Goal: Use online tool/utility: Utilize a website feature to perform a specific function

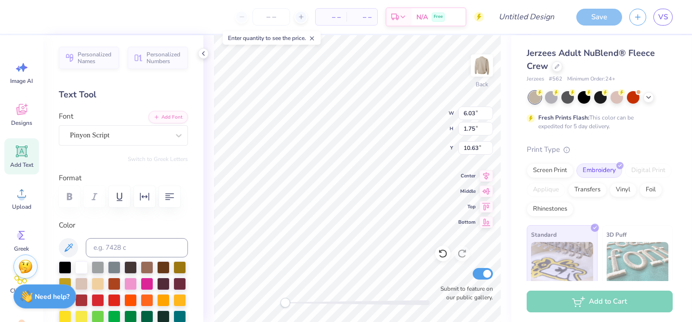
scroll to position [8, 2]
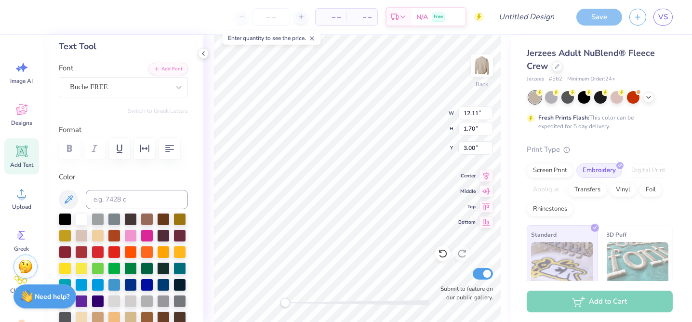
type input "12.11"
type input "1.70"
type input "3.00"
type textarea "STRONGR"
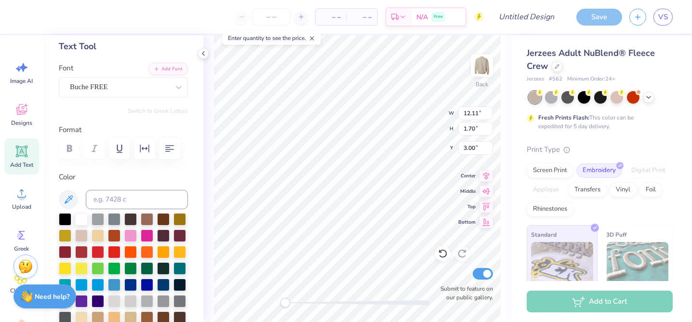
click at [404, 119] on div "Back W 12.11 12.11 " H 1.70 1.70 " Y 3.00 3.00 " Center Middle Top Bottom Submi…" at bounding box center [357, 178] width 308 height 287
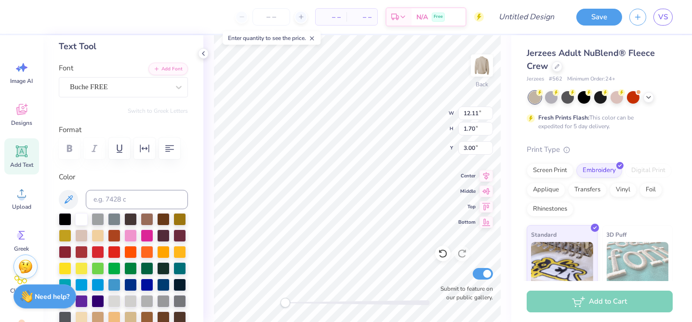
type input "10.72"
type textarea "than t"
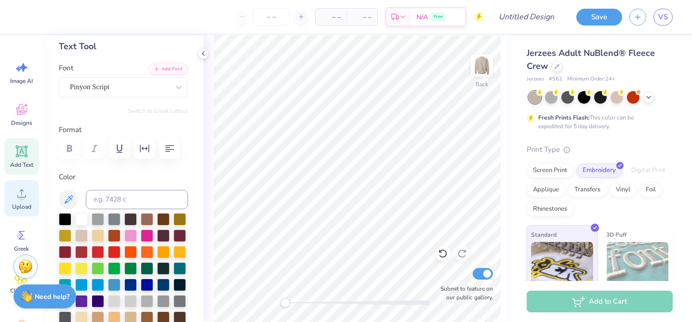
click at [27, 192] on icon at bounding box center [21, 193] width 14 height 14
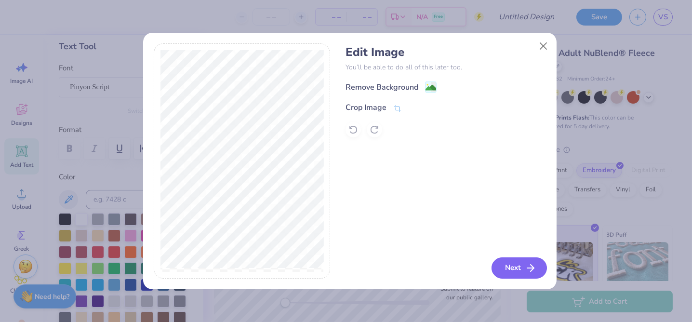
click at [510, 268] on button "Next" at bounding box center [518, 267] width 55 height 21
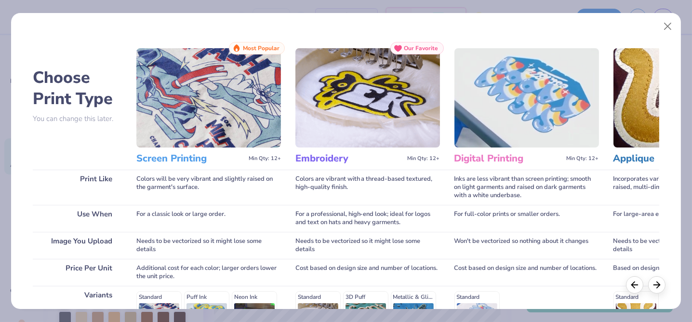
click at [372, 91] on img at bounding box center [367, 97] width 145 height 99
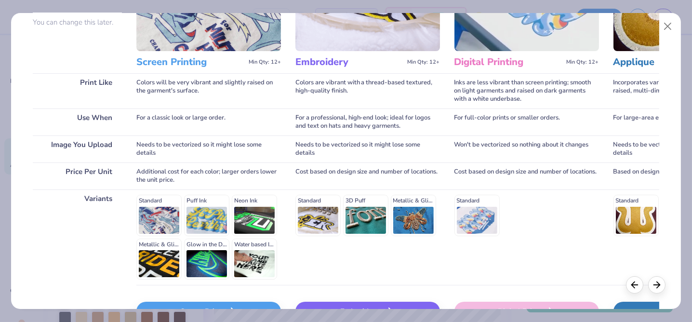
scroll to position [158, 0]
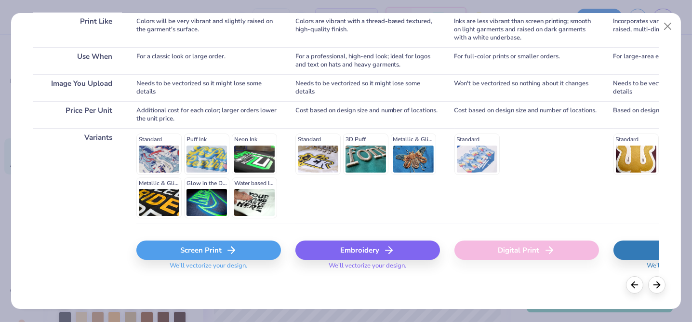
click at [385, 245] on icon at bounding box center [389, 250] width 12 height 12
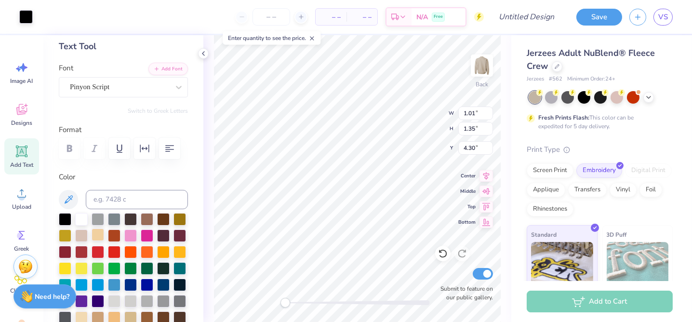
click at [104, 231] on div at bounding box center [98, 234] width 13 height 13
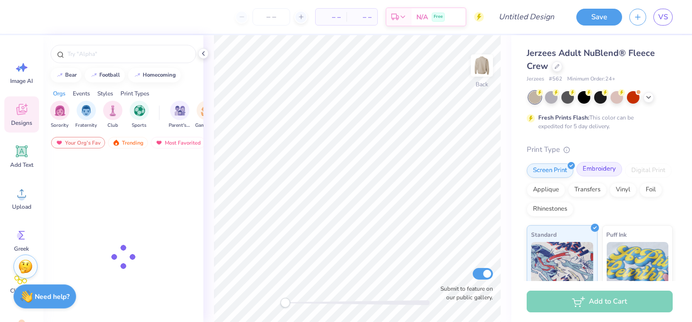
click at [591, 167] on div "Embroidery" at bounding box center [599, 169] width 46 height 14
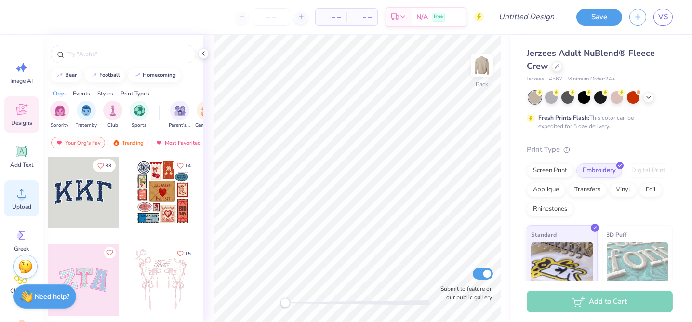
click at [25, 204] on span "Upload" at bounding box center [21, 207] width 19 height 8
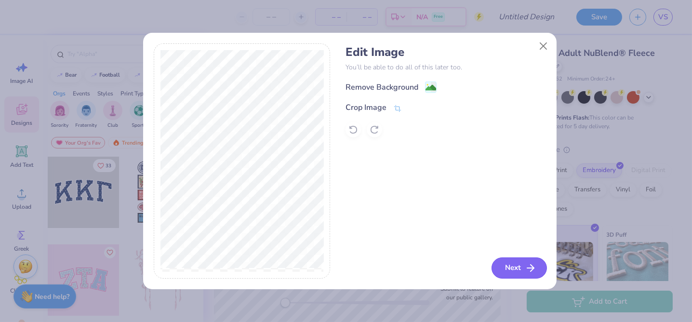
click at [506, 264] on button "Next" at bounding box center [518, 267] width 55 height 21
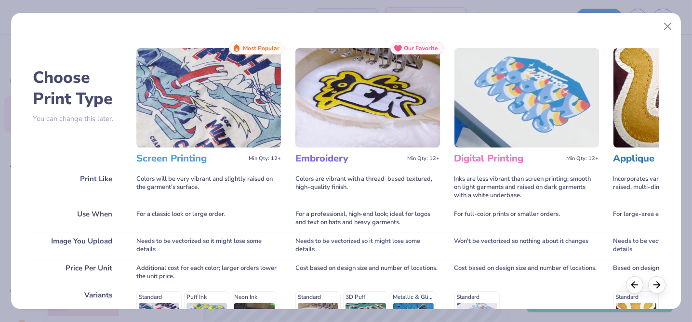
click at [325, 157] on h3 "Embroidery" at bounding box center [349, 158] width 108 height 13
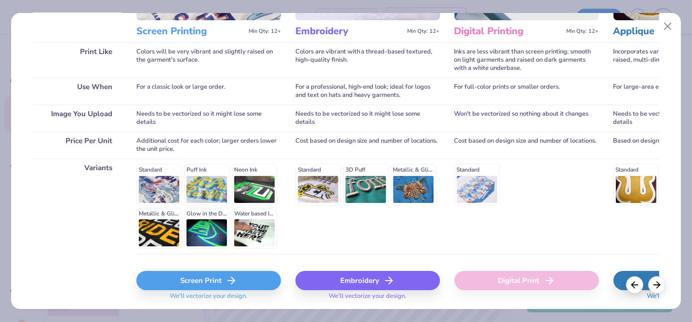
scroll to position [158, 0]
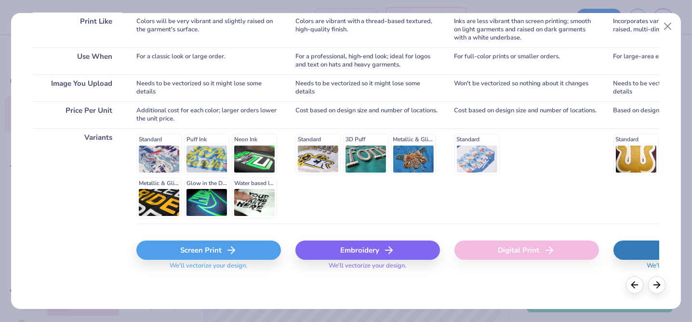
click at [341, 244] on div "Embroidery" at bounding box center [367, 249] width 145 height 19
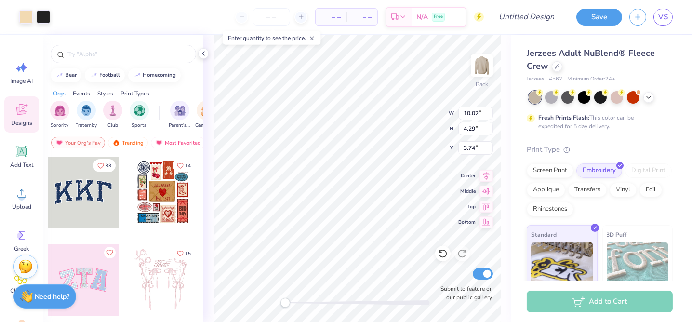
click at [420, 121] on div "Back W 10.02 10.02 " H 4.29 4.29 " Y 3.74 3.74 " Center Middle Top Bottom Submi…" at bounding box center [357, 178] width 308 height 287
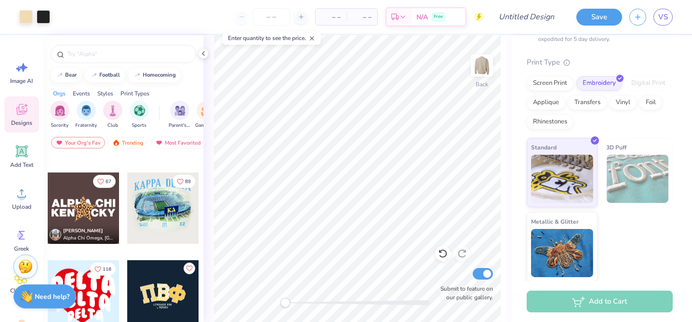
scroll to position [1879, 0]
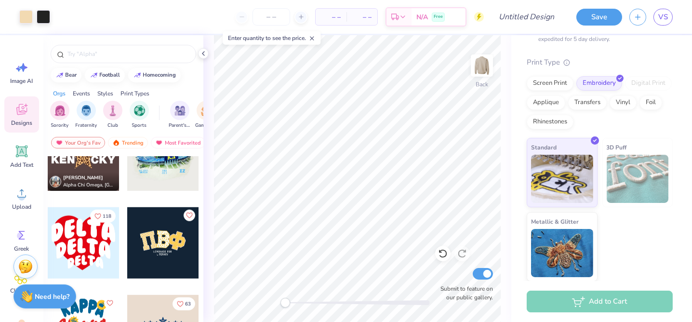
click at [106, 93] on div "Styles" at bounding box center [105, 93] width 16 height 9
click at [90, 113] on img "filter for Minimalist" at bounding box center [86, 109] width 11 height 11
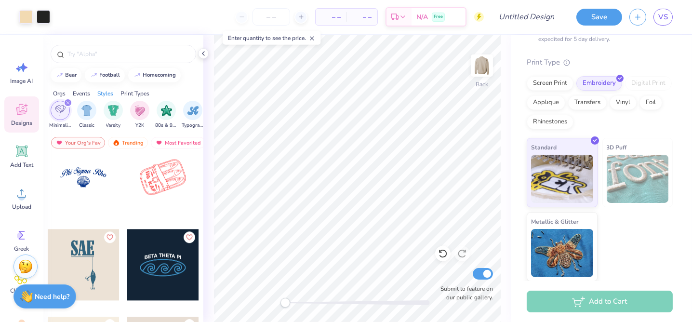
scroll to position [5132, 0]
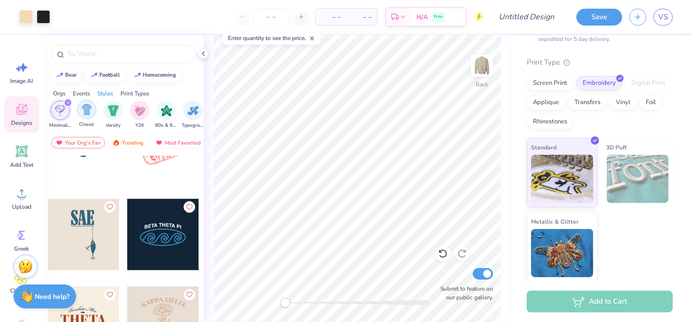
click at [81, 114] on img "filter for Classic" at bounding box center [86, 109] width 11 height 11
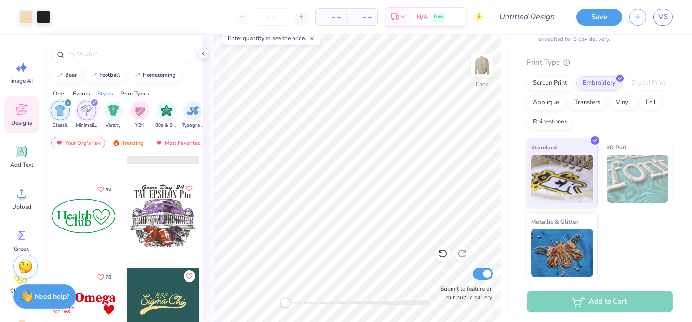
scroll to position [434, 0]
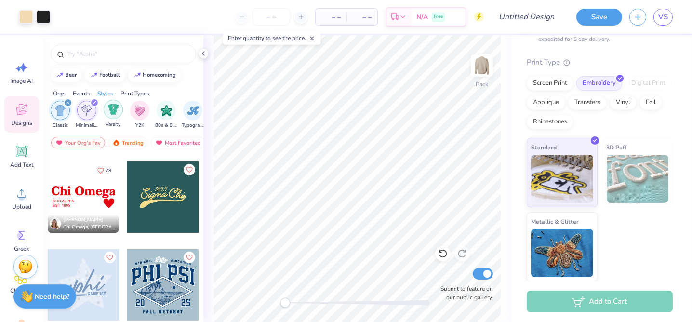
click at [113, 109] on img "filter for Varsity" at bounding box center [113, 109] width 11 height 11
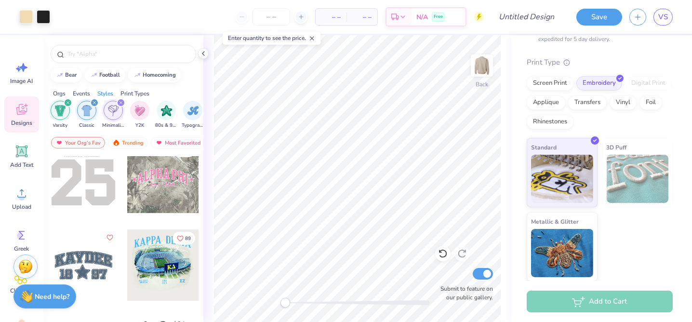
scroll to position [819, 0]
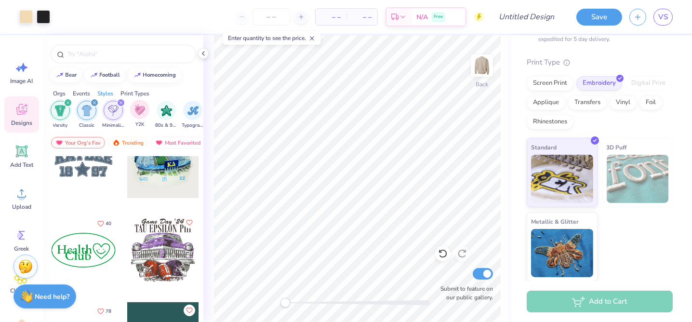
click at [138, 121] on span "Y2K" at bounding box center [139, 124] width 9 height 7
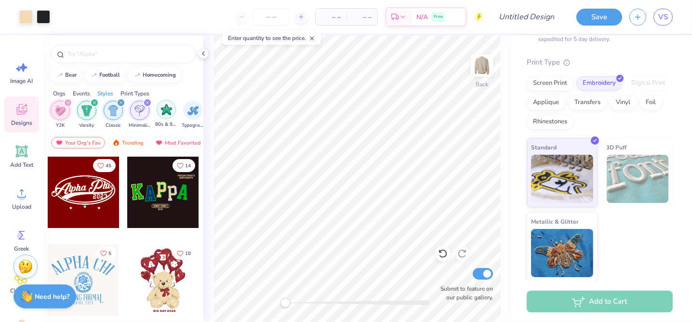
click at [164, 116] on div "filter for 80s & 90s" at bounding box center [166, 109] width 19 height 19
click at [187, 109] on img "filter for Typography" at bounding box center [192, 109] width 11 height 11
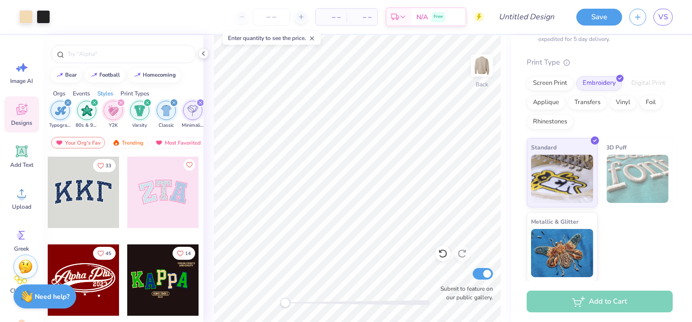
click at [138, 90] on div "Print Types" at bounding box center [134, 93] width 29 height 9
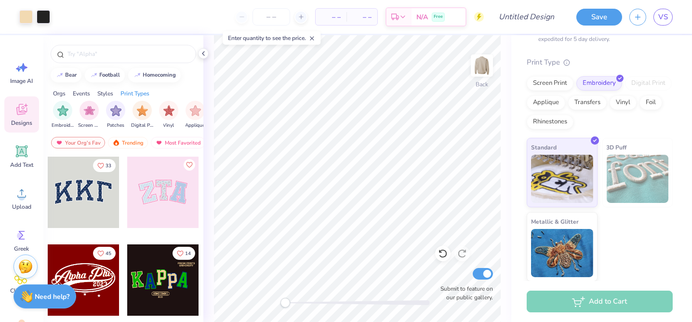
scroll to position [0, 783]
click at [55, 117] on div "filter for Embroidery" at bounding box center [60, 109] width 19 height 19
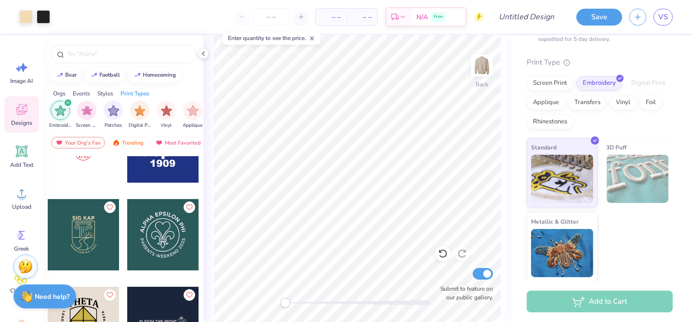
scroll to position [8287, 0]
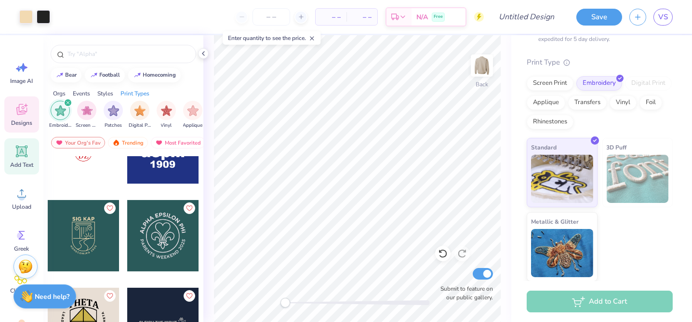
click at [20, 166] on span "Add Text" at bounding box center [21, 165] width 23 height 8
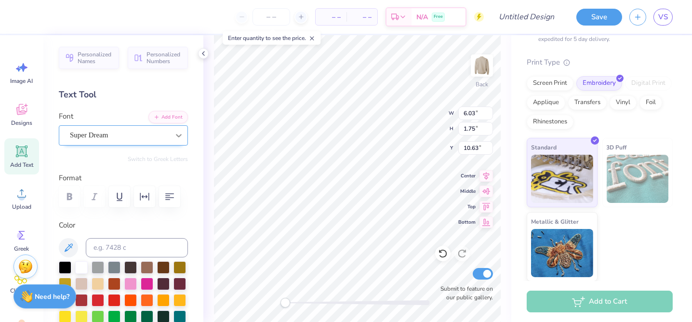
click at [170, 134] on div at bounding box center [178, 135] width 17 height 17
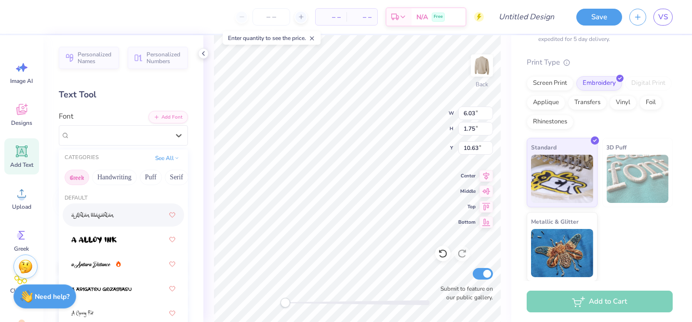
drag, startPoint x: 146, startPoint y: 173, endPoint x: 79, endPoint y: 172, distance: 66.5
click at [79, 172] on div "Greek Handwriting Puff Serif Bold Calligraphy Retro Sans Serif Minimal Fantasy …" at bounding box center [123, 177] width 129 height 21
click at [174, 156] on icon at bounding box center [176, 157] width 5 height 5
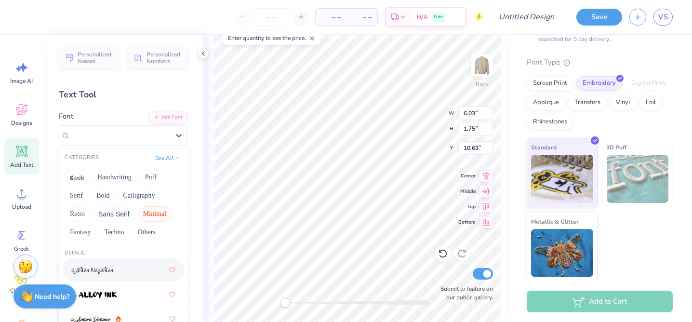
click at [151, 211] on button "Minimal" at bounding box center [155, 213] width 34 height 15
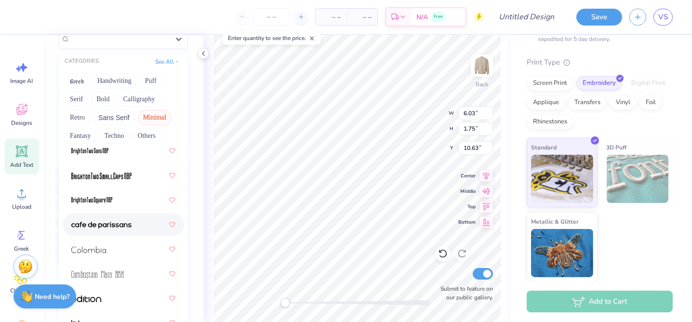
scroll to position [193, 0]
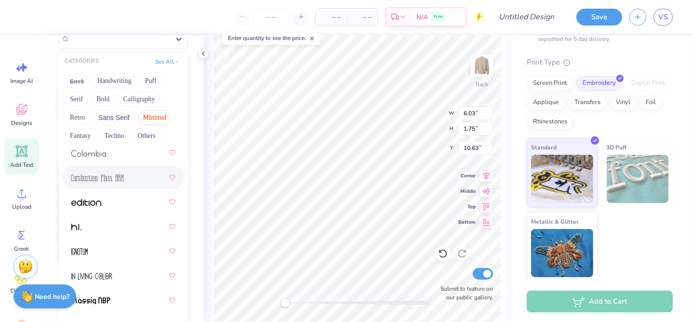
click at [120, 183] on div at bounding box center [123, 177] width 104 height 17
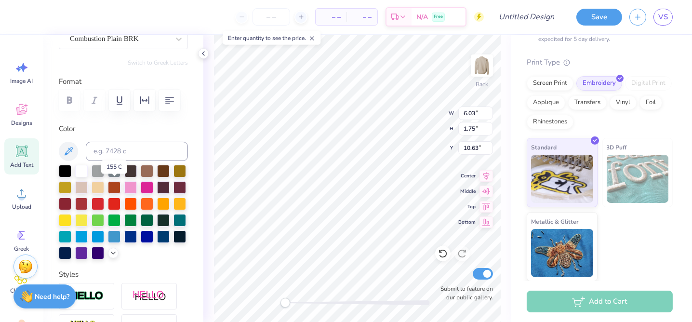
scroll to position [97, 0]
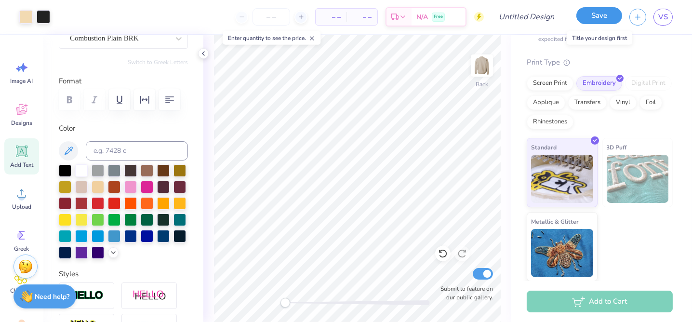
click at [611, 19] on button "Save" at bounding box center [599, 15] width 46 height 17
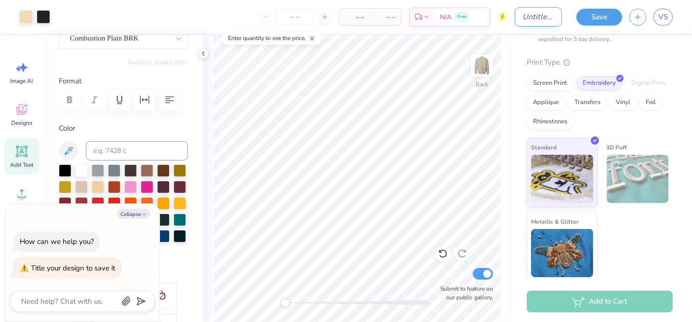
type textarea "x"
click at [521, 19] on input "Design Title" at bounding box center [538, 16] width 47 height 19
type input "s"
type textarea "x"
type input "sa"
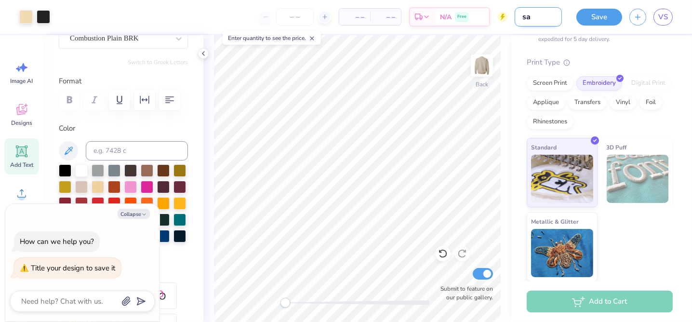
type textarea "x"
type input "san"
type textarea "x"
type input "sand"
type textarea "x"
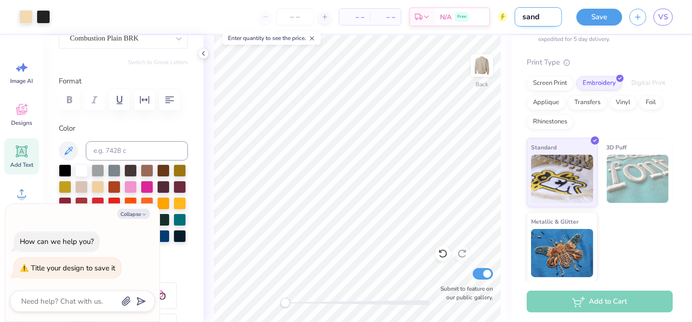
type input "sand"
type textarea "x"
type input "sand o"
type textarea "x"
type input "sand on"
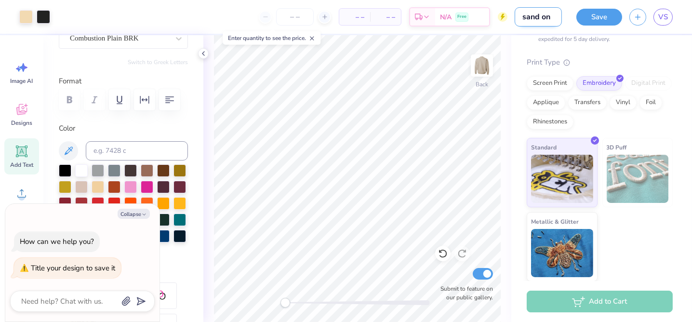
type textarea "x"
type input "sand on"
type textarea "x"
type input "sand on s"
type textarea "x"
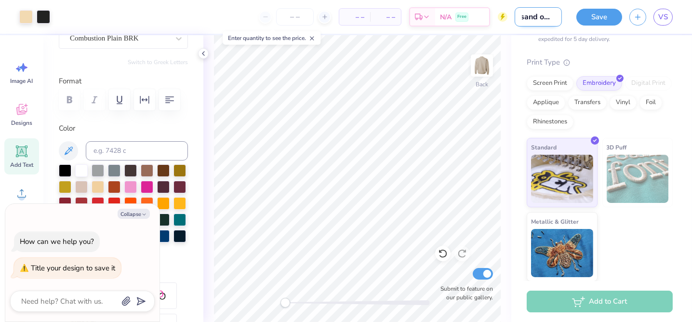
type input "sand on sa"
type textarea "x"
type input "sand on san"
type textarea "x"
type input "sand on sand"
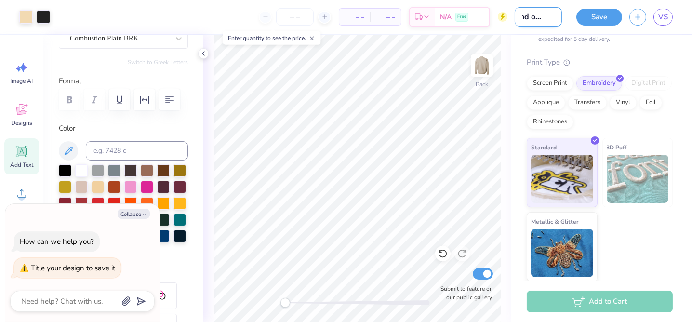
type textarea "x"
type input "sand on sand"
click at [582, 10] on button "Save" at bounding box center [599, 15] width 46 height 17
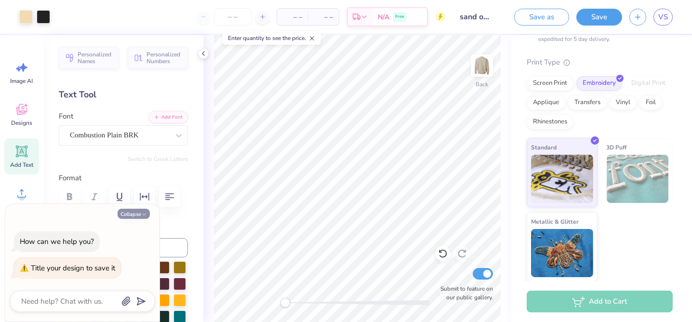
click at [142, 217] on icon "button" at bounding box center [144, 215] width 6 height 6
type textarea "x"
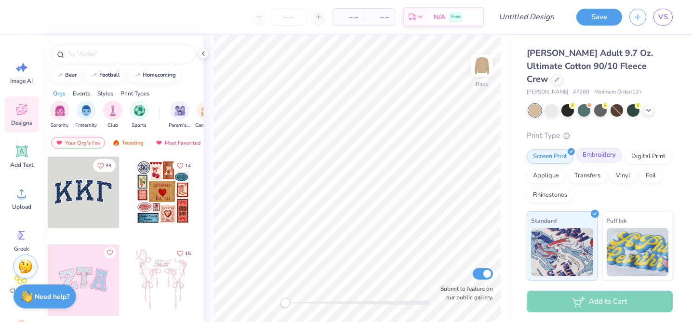
click at [591, 148] on div "Embroidery" at bounding box center [599, 155] width 46 height 14
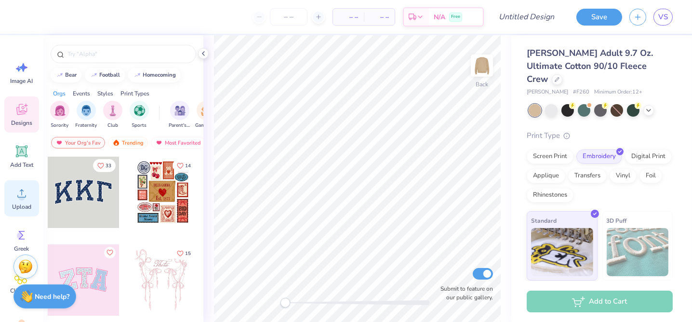
click at [16, 196] on icon at bounding box center [21, 193] width 14 height 14
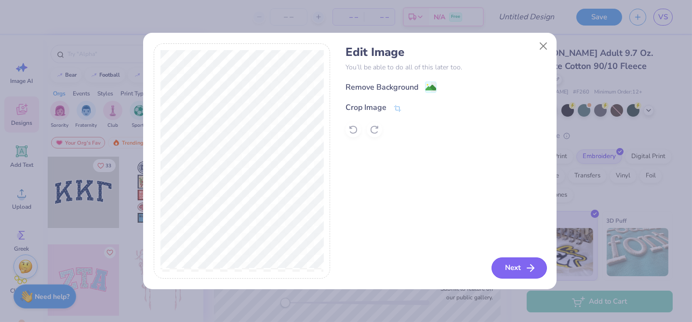
click at [506, 268] on button "Next" at bounding box center [518, 267] width 55 height 21
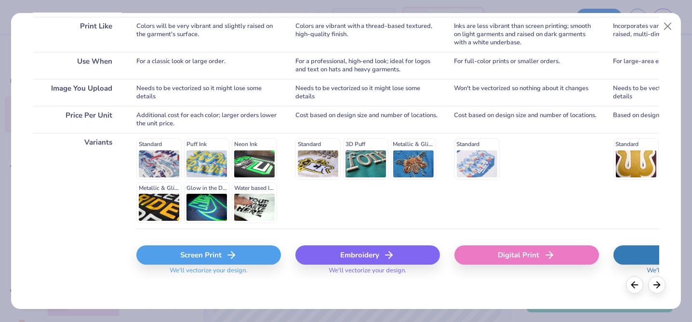
scroll to position [158, 0]
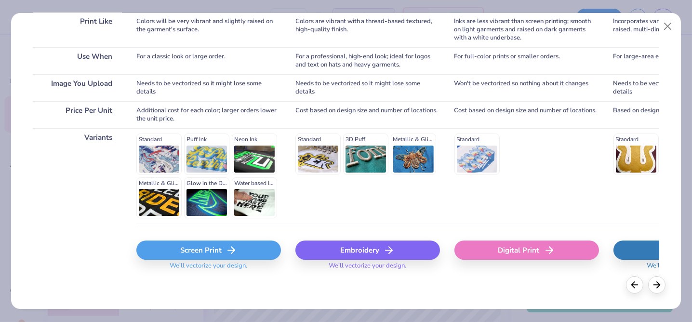
click at [332, 256] on div "Embroidery" at bounding box center [367, 249] width 145 height 19
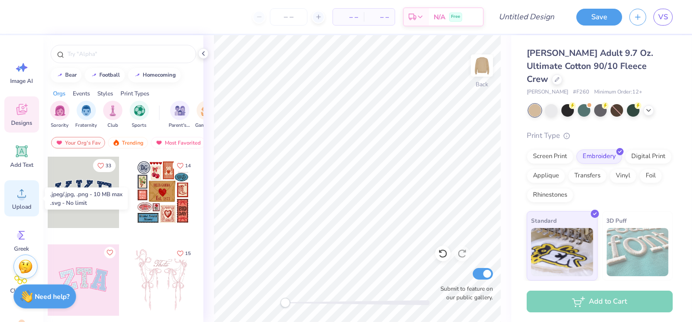
click at [21, 192] on icon at bounding box center [21, 193] width 9 height 8
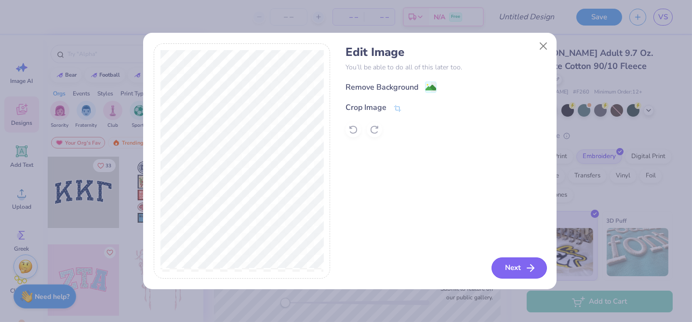
click at [509, 263] on button "Next" at bounding box center [518, 267] width 55 height 21
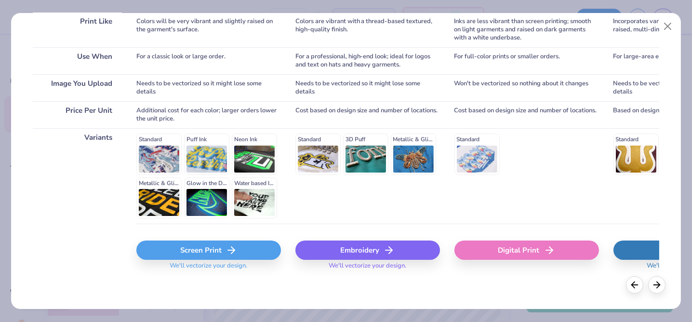
click at [350, 252] on div "Embroidery" at bounding box center [367, 249] width 145 height 19
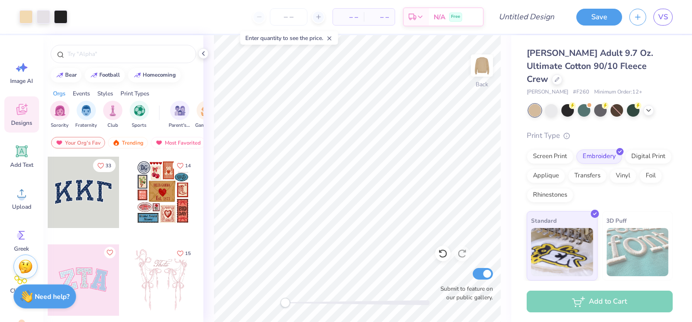
click at [212, 110] on div "Back Submit to feature on our public gallery." at bounding box center [357, 178] width 308 height 287
click at [539, 18] on input "Design Title" at bounding box center [538, 16] width 47 height 19
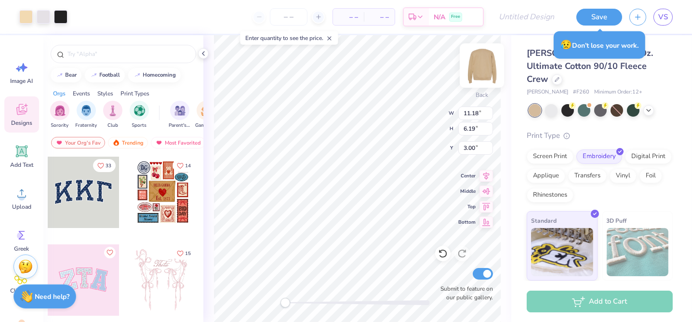
type input "11.18"
type input "6.19"
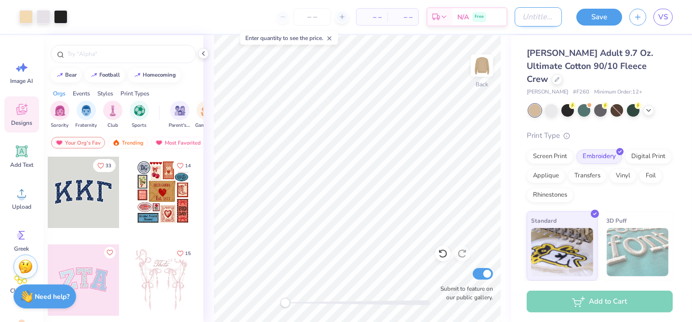
click at [524, 22] on input "Design Title" at bounding box center [538, 16] width 47 height 19
type input "Fancy Stronger"
click at [595, 22] on button "Save" at bounding box center [599, 15] width 46 height 17
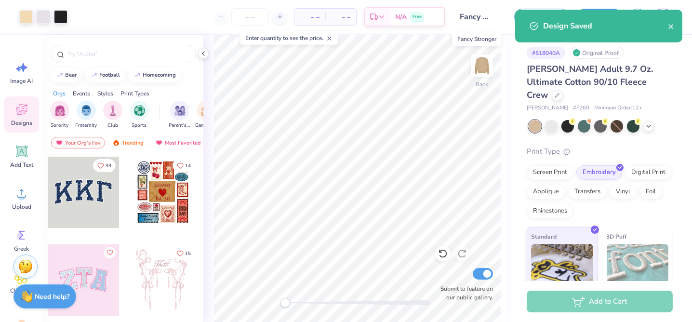
click at [478, 19] on input "Fancy Stronger" at bounding box center [475, 16] width 47 height 19
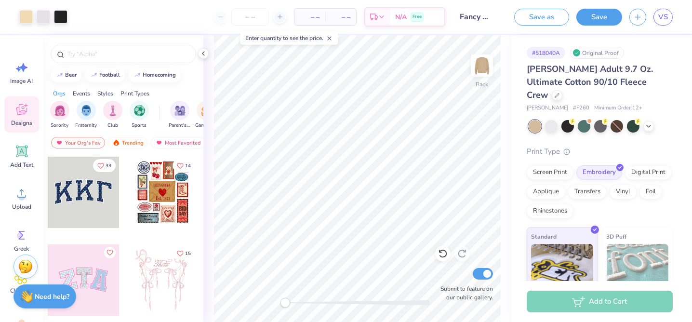
click at [509, 72] on div "Back Submit to feature on our public gallery." at bounding box center [357, 178] width 308 height 287
click at [582, 14] on button "Save" at bounding box center [599, 15] width 46 height 17
click at [666, 20] on span "VS" at bounding box center [663, 17] width 10 height 11
